Goal: Task Accomplishment & Management: Use online tool/utility

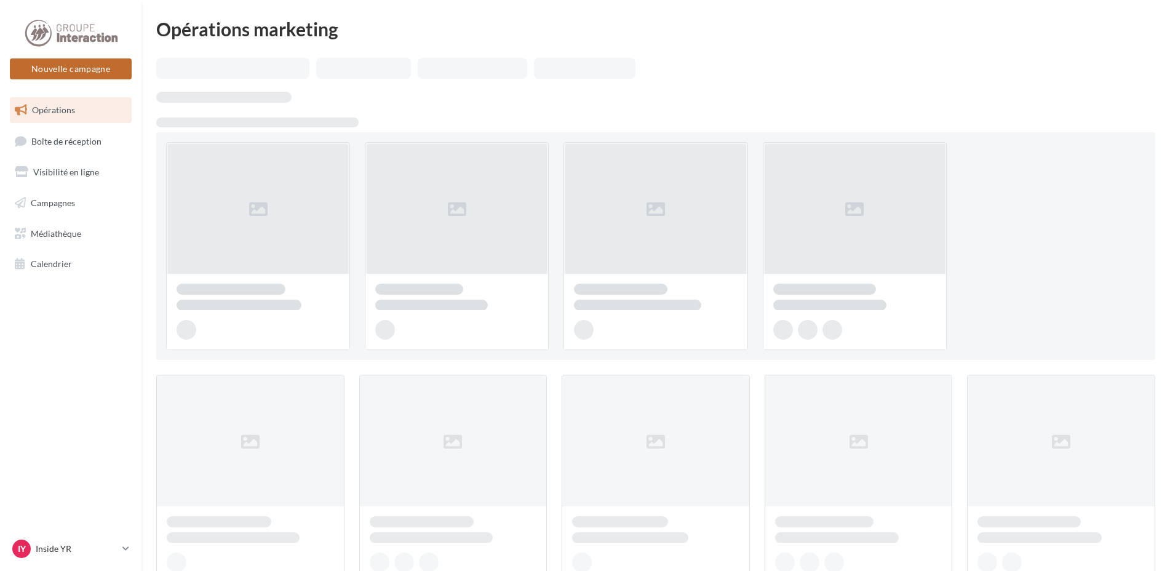
click at [70, 75] on button "Nouvelle campagne" at bounding box center [71, 68] width 122 height 21
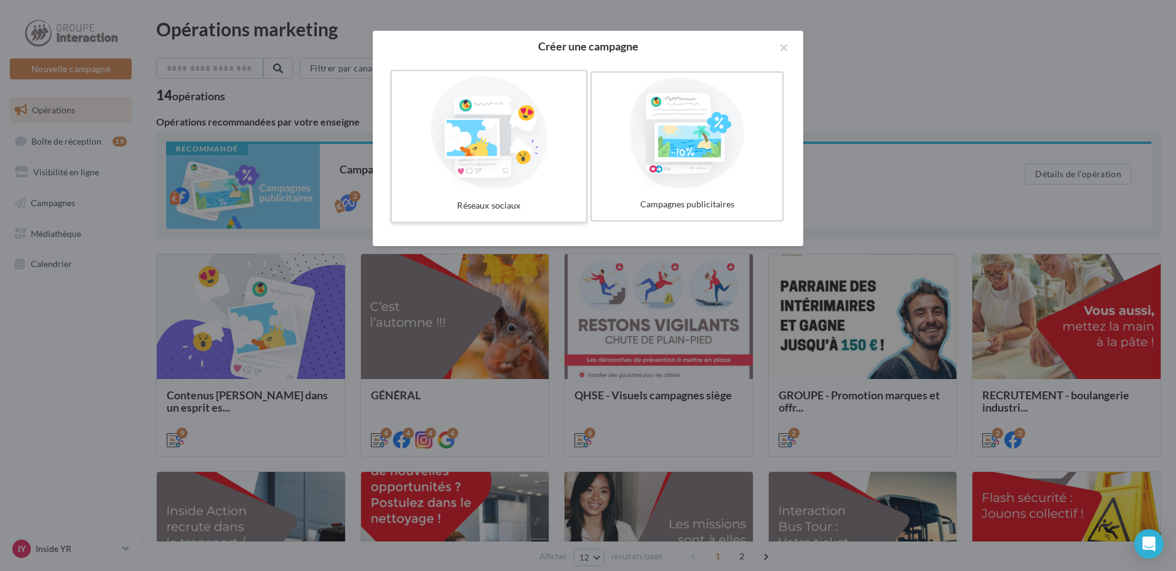
click at [526, 149] on div at bounding box center [489, 132] width 185 height 113
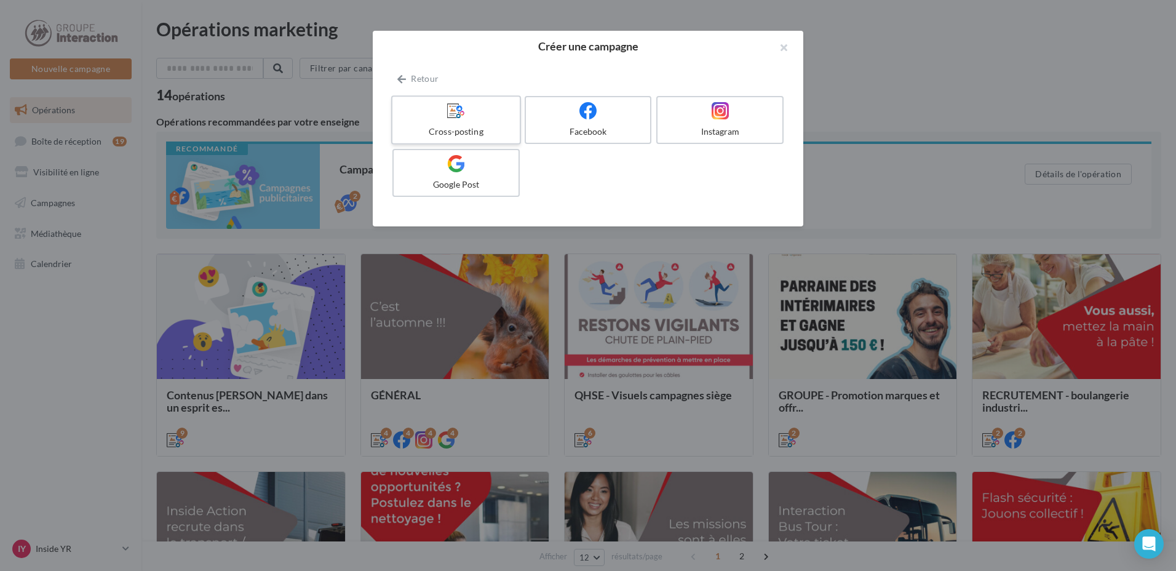
click at [410, 110] on div at bounding box center [455, 110] width 117 height 19
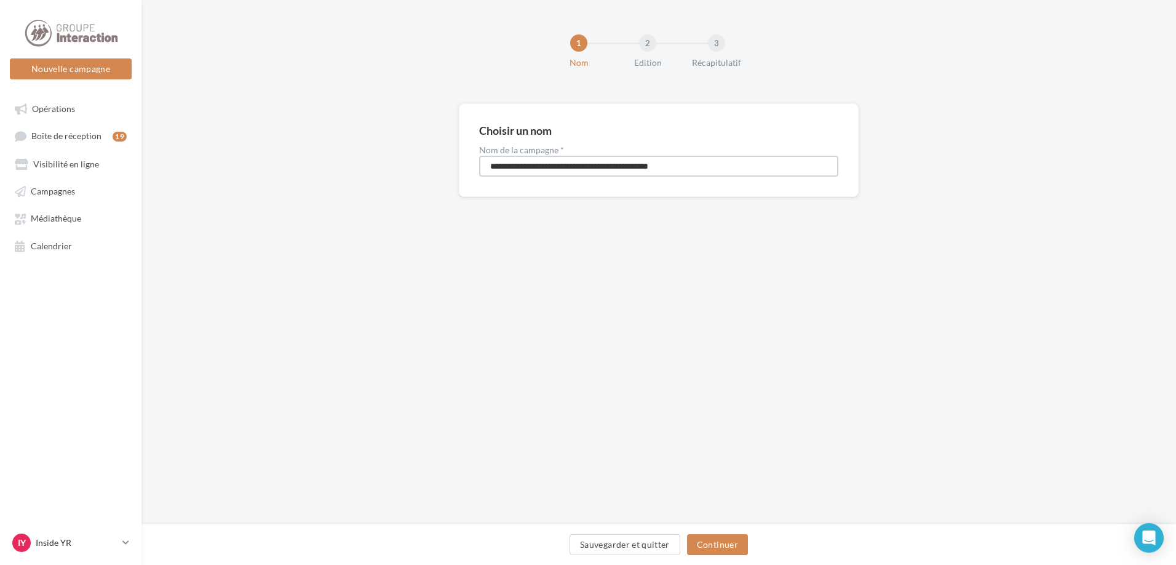
drag, startPoint x: 707, startPoint y: 167, endPoint x: 368, endPoint y: 194, distance: 339.4
click at [368, 194] on div "**********" at bounding box center [658, 169] width 1035 height 133
type input "*"
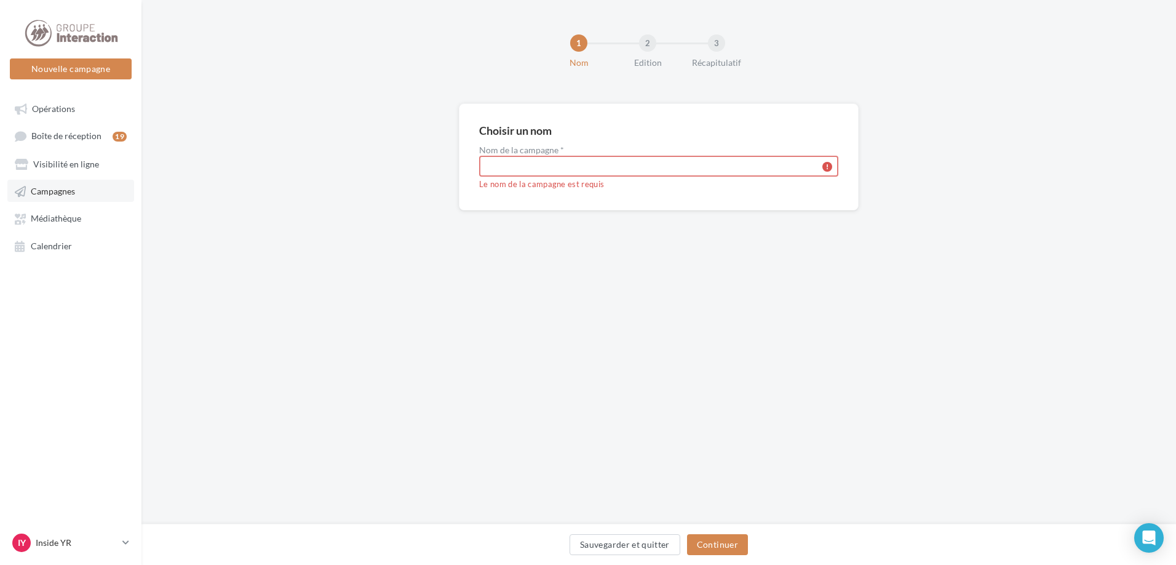
click at [66, 191] on span "Campagnes" at bounding box center [53, 191] width 44 height 10
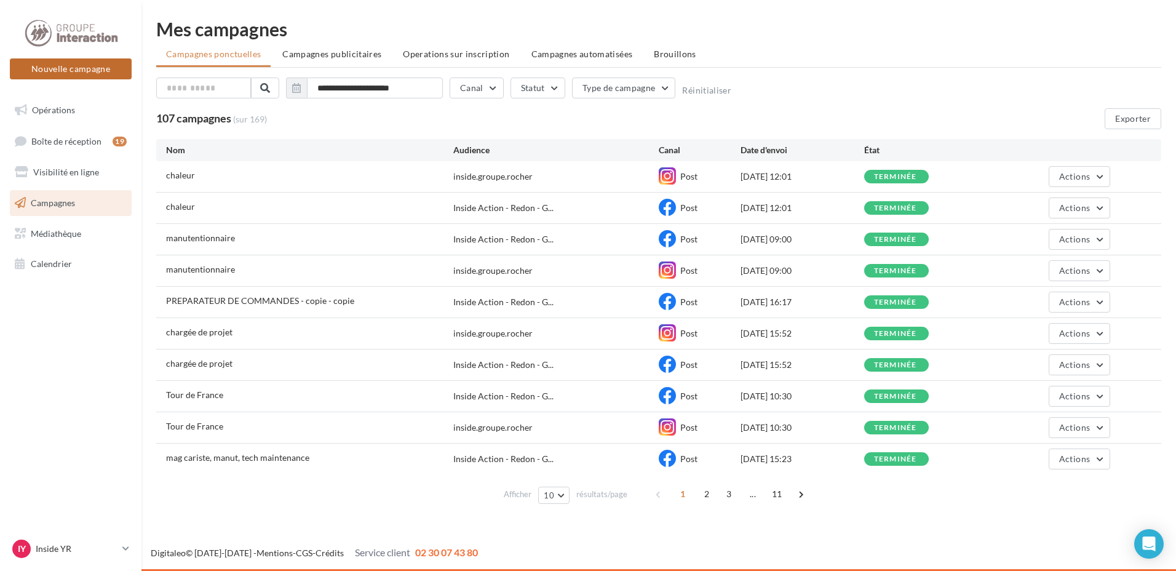
click at [68, 70] on button "Nouvelle campagne" at bounding box center [71, 68] width 122 height 21
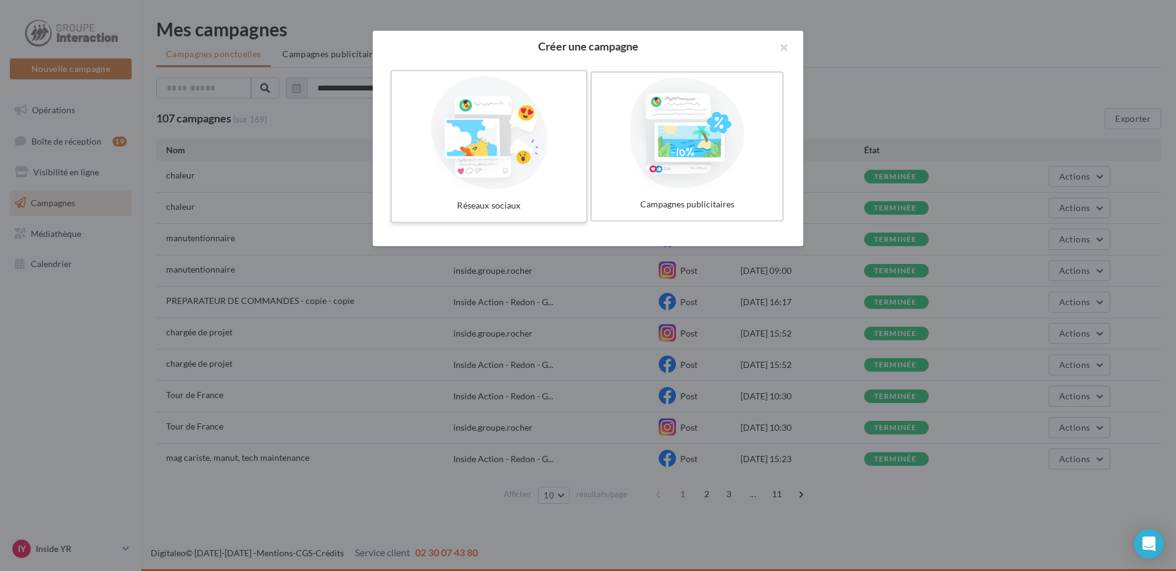
click at [554, 161] on div at bounding box center [489, 132] width 185 height 113
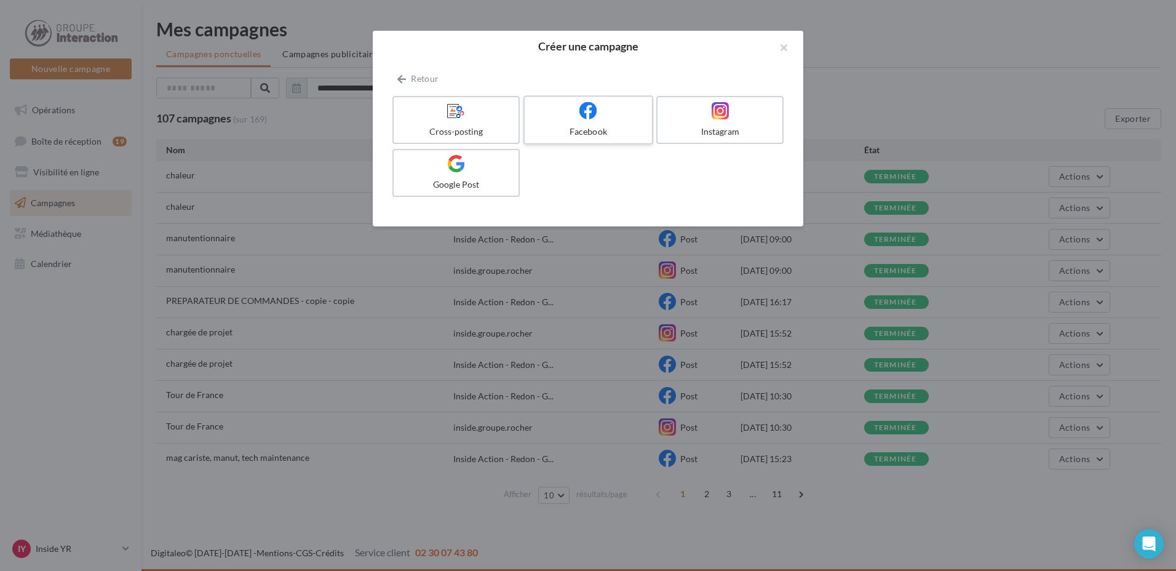
click at [613, 126] on div "Facebook" at bounding box center [588, 131] width 117 height 12
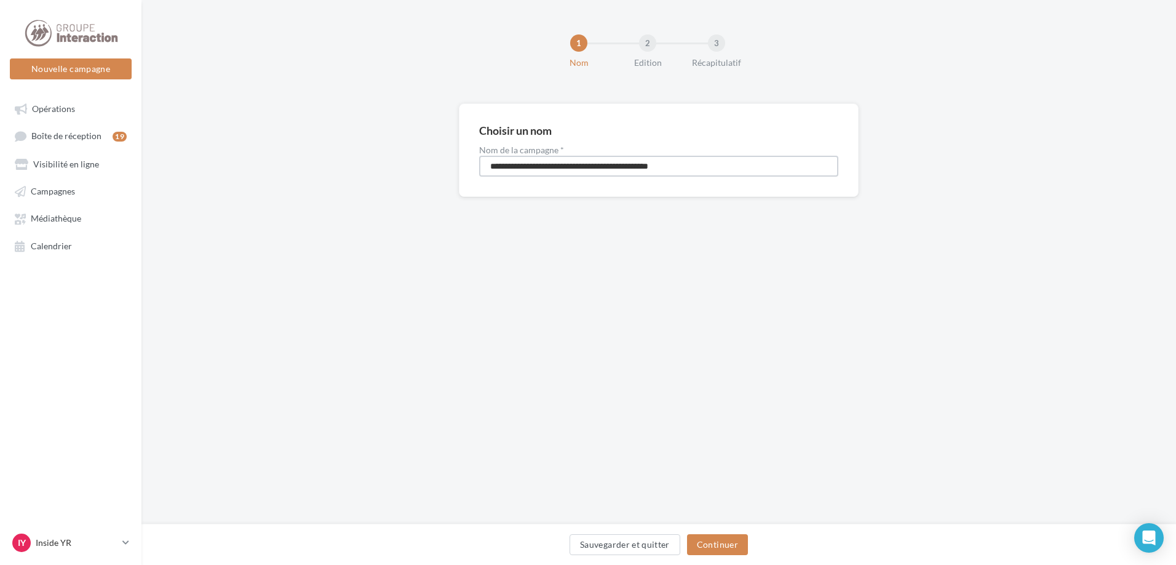
drag, startPoint x: 741, startPoint y: 165, endPoint x: 187, endPoint y: 157, distance: 553.7
click at [187, 157] on div "**********" at bounding box center [658, 169] width 1035 height 133
type input "*"
type input "**********"
click at [701, 552] on button "Continuer" at bounding box center [717, 544] width 61 height 21
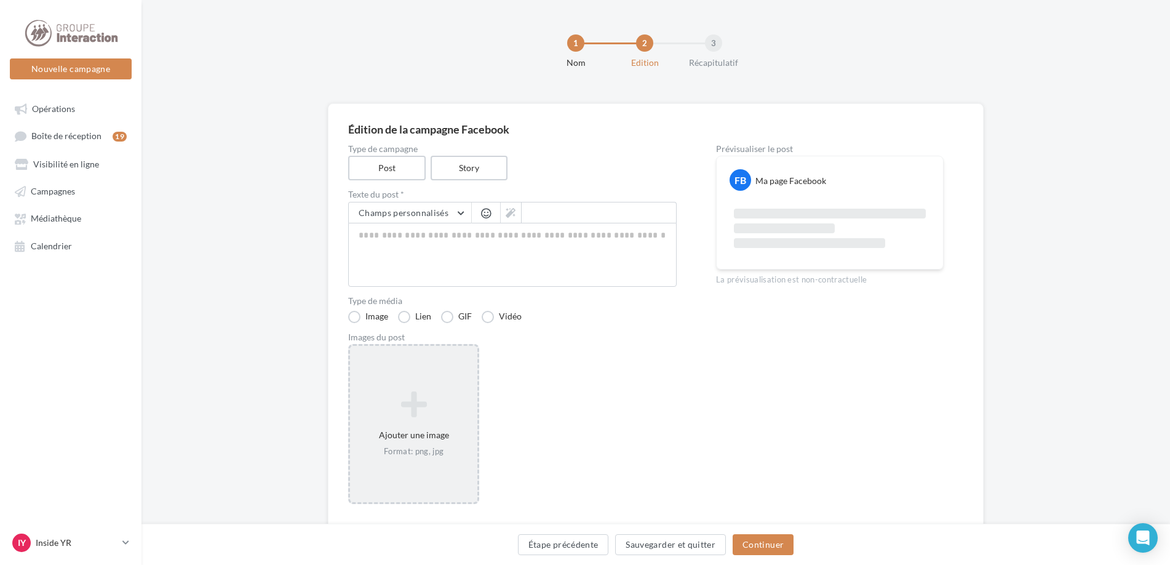
click at [435, 414] on icon at bounding box center [413, 404] width 117 height 30
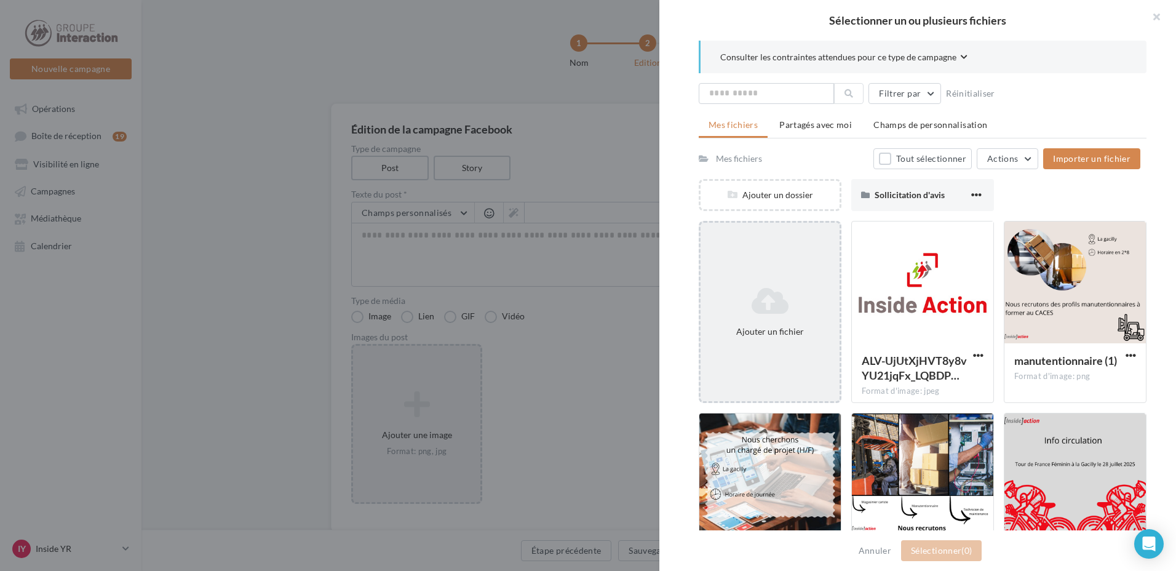
click at [782, 290] on icon at bounding box center [770, 301] width 129 height 30
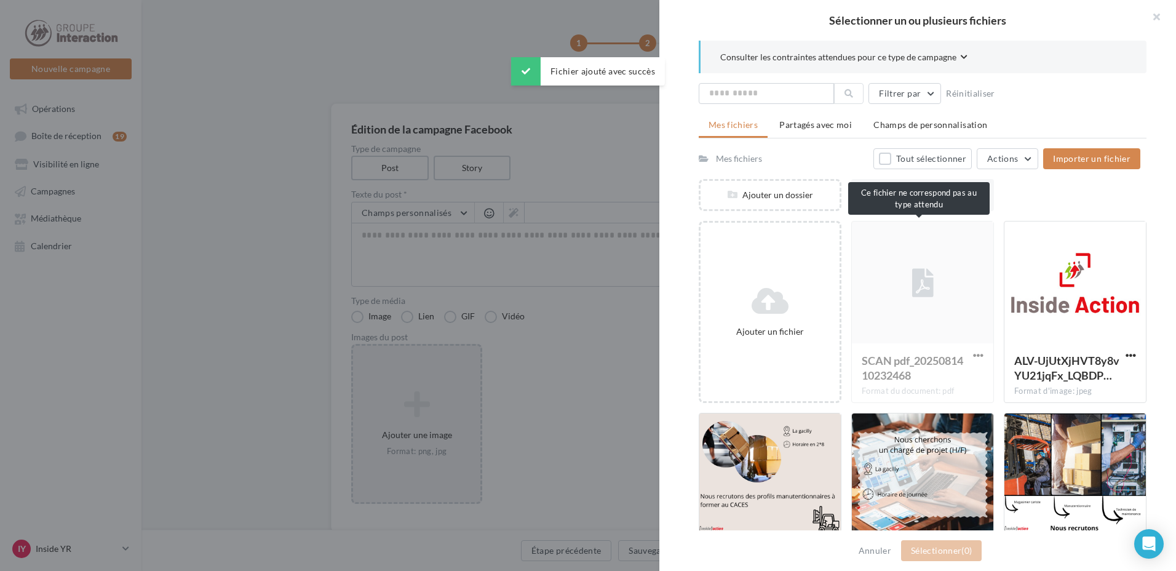
click at [923, 274] on div "SCAN pdf_2025081410232468 Format du document: pdf" at bounding box center [922, 312] width 143 height 182
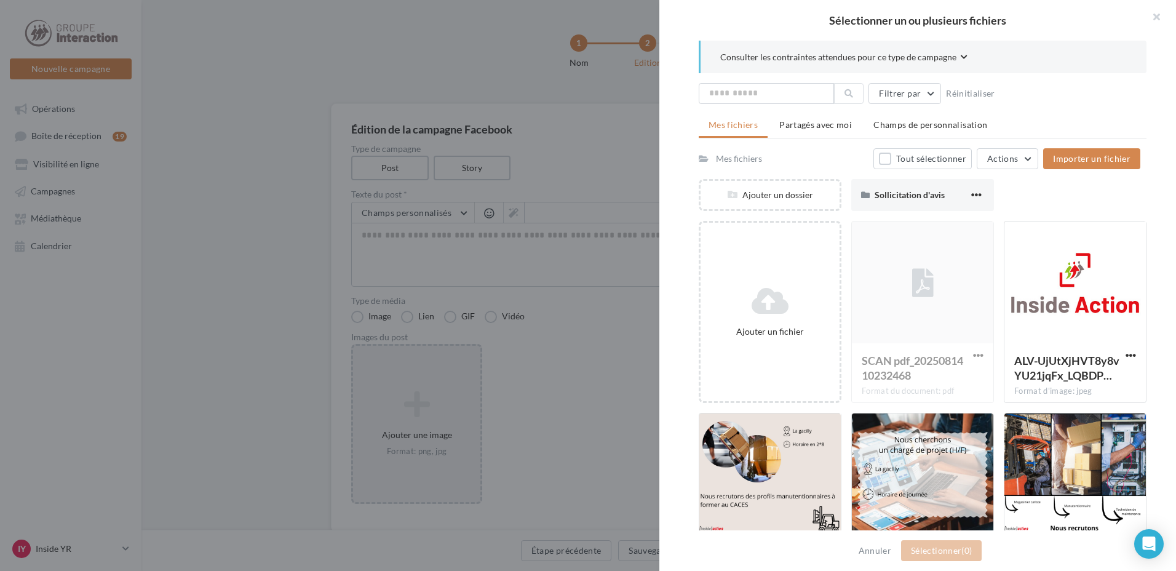
click at [974, 354] on div "SCAN pdf_2025081410232468 Format du document: pdf" at bounding box center [922, 312] width 143 height 182
click at [929, 191] on span "Sollicitation d'avis" at bounding box center [910, 194] width 70 height 10
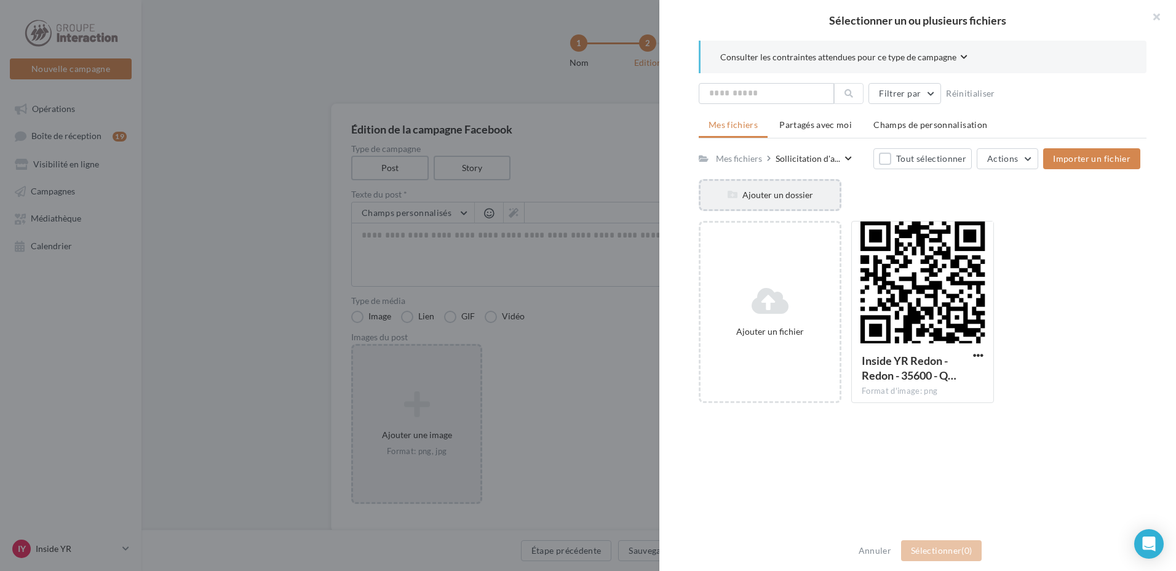
click at [740, 181] on div "Ajouter un dossier" at bounding box center [770, 195] width 143 height 32
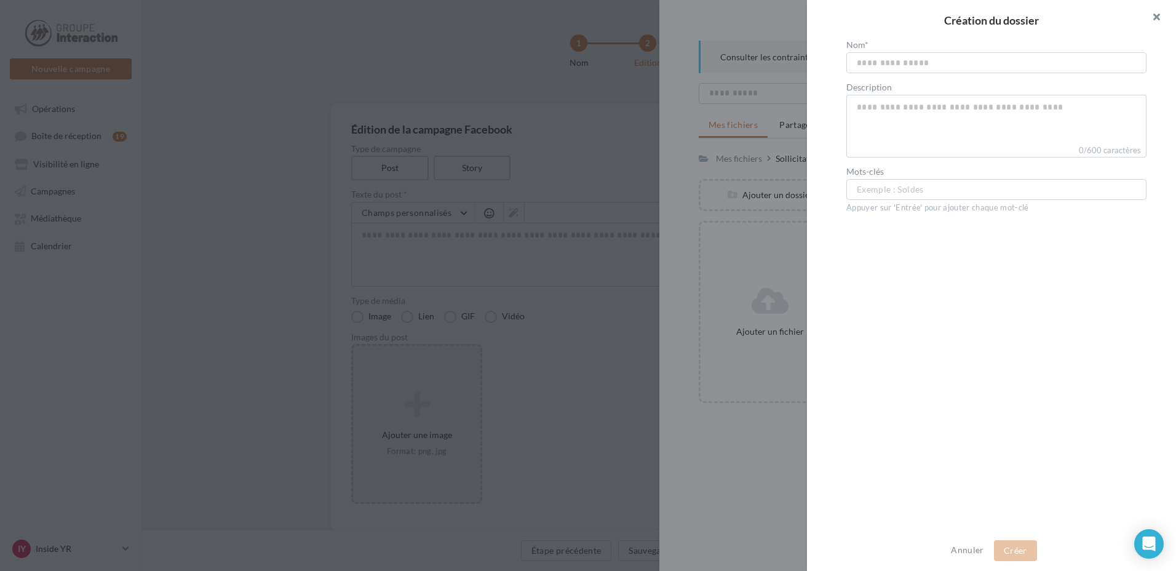
click at [1156, 19] on button "button" at bounding box center [1151, 18] width 49 height 37
